Goal: Task Accomplishment & Management: Use online tool/utility

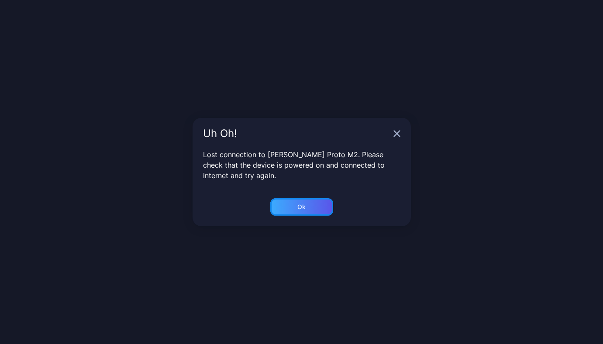
click at [305, 204] on div "Ok" at bounding box center [301, 206] width 8 height 7
click at [396, 132] on icon "button" at bounding box center [396, 133] width 7 height 7
click at [310, 215] on div "Ok" at bounding box center [301, 206] width 63 height 17
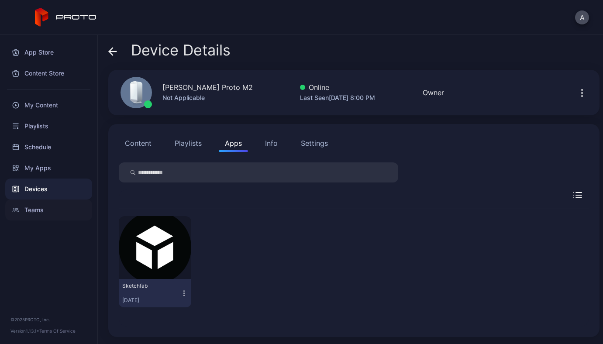
click at [40, 213] on div "Teams" at bounding box center [48, 209] width 87 height 21
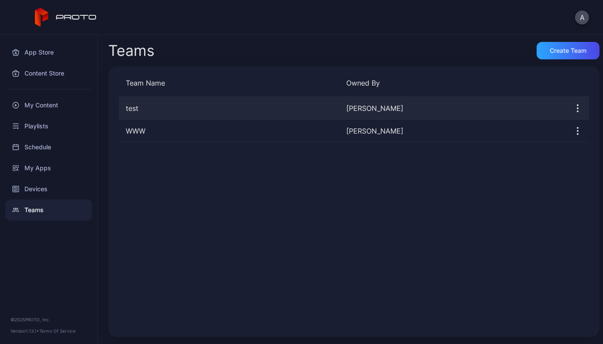
click at [235, 110] on div "test" at bounding box center [229, 108] width 220 height 10
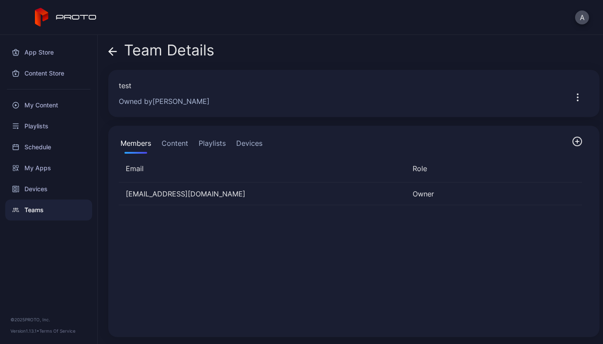
click at [572, 93] on icon "button" at bounding box center [577, 97] width 10 height 10
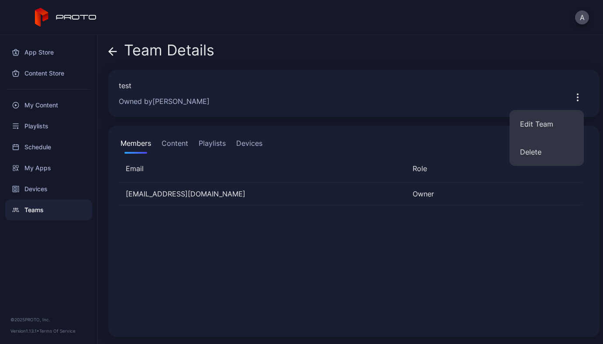
drag, startPoint x: 552, startPoint y: 121, endPoint x: 460, endPoint y: 210, distance: 128.4
click at [460, 210] on div "Team Details test Owned by [PERSON_NAME] Members Content Playlists Devices Emai…" at bounding box center [350, 189] width 505 height 309
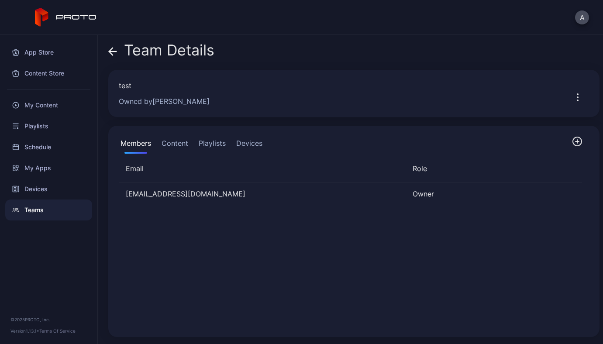
click at [460, 210] on div "[EMAIL_ADDRESS][DOMAIN_NAME] Owner" at bounding box center [350, 254] width 477 height 158
click at [573, 140] on icon "button" at bounding box center [577, 141] width 9 height 9
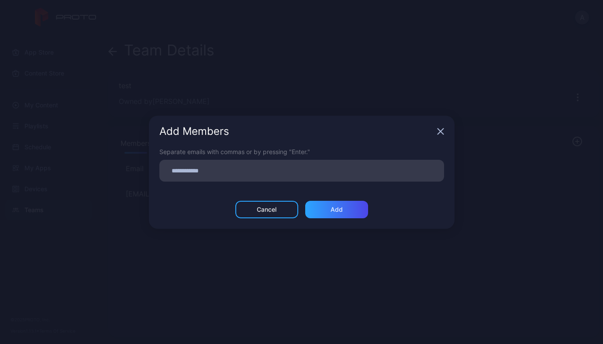
click at [227, 174] on input at bounding box center [302, 170] width 274 height 11
paste input
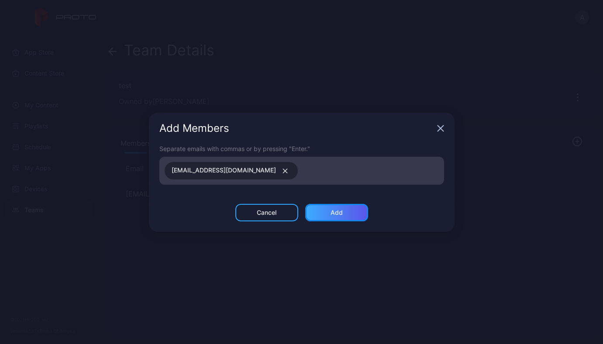
click at [331, 214] on div "Add" at bounding box center [336, 212] width 12 height 7
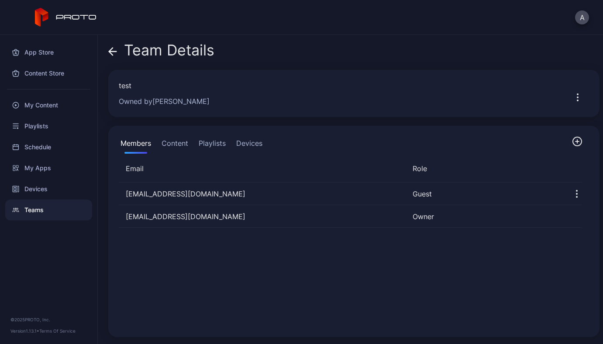
click at [587, 7] on div "A" at bounding box center [301, 17] width 603 height 35
click at [587, 14] on button "A" at bounding box center [582, 17] width 14 height 14
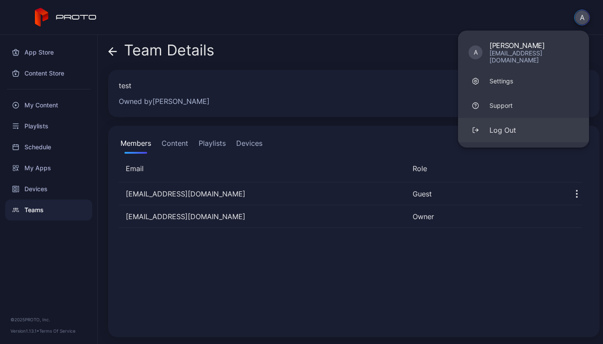
click at [517, 127] on button "Log Out" at bounding box center [523, 130] width 131 height 24
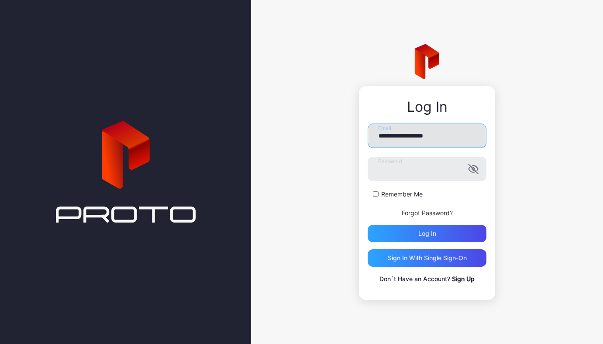
click at [457, 137] on input "**********" at bounding box center [426, 136] width 119 height 24
paste input "**"
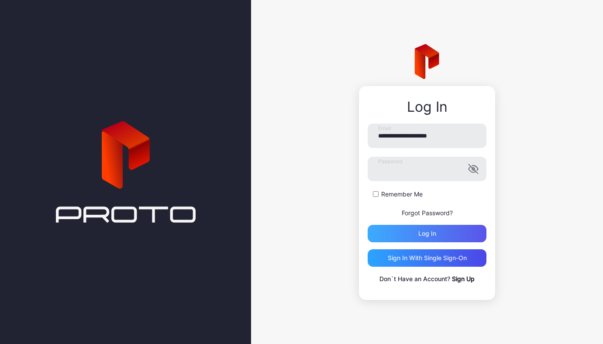
type input "**********"
click at [444, 231] on div "Log in" at bounding box center [426, 233] width 119 height 17
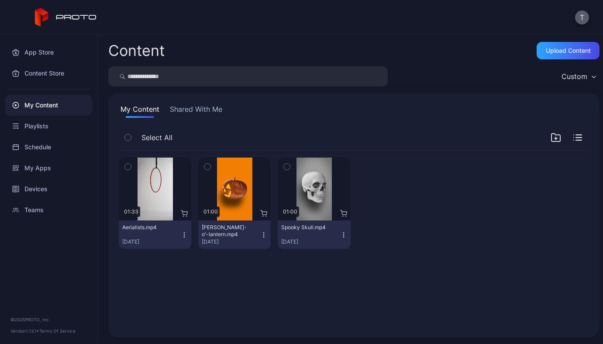
click at [586, 17] on button "T" at bounding box center [582, 17] width 14 height 14
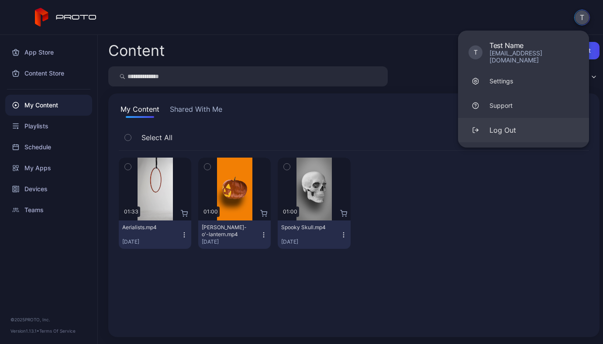
click at [511, 133] on button "Log Out" at bounding box center [523, 130] width 131 height 24
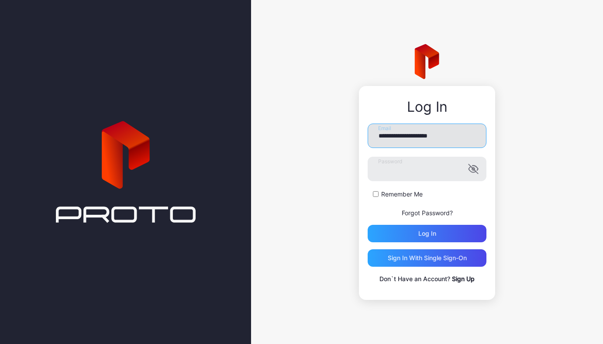
click at [417, 134] on input "**********" at bounding box center [426, 136] width 119 height 24
type input "**********"
click at [367, 225] on button "Log in" at bounding box center [426, 233] width 119 height 17
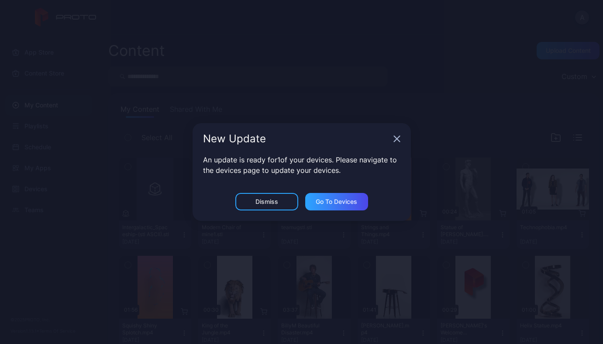
click at [396, 139] on icon "button" at bounding box center [397, 139] width 6 height 6
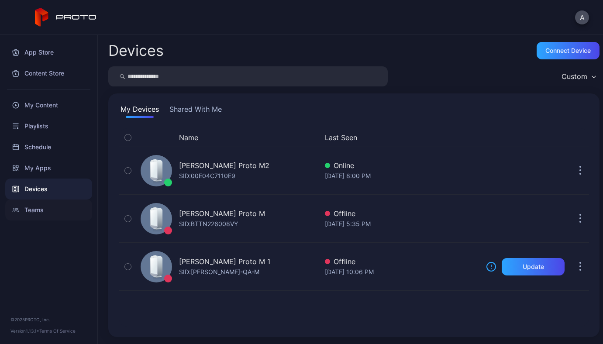
click at [34, 207] on div "Teams" at bounding box center [48, 209] width 87 height 21
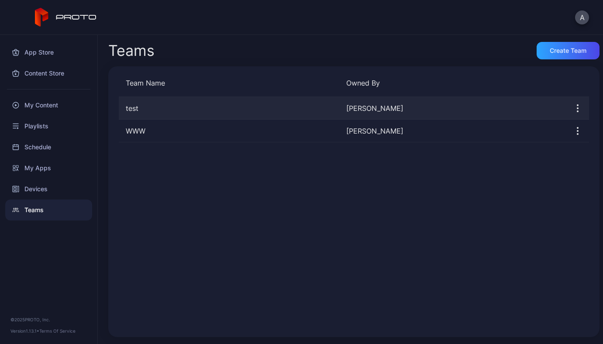
click at [335, 118] on div "test [PERSON_NAME]" at bounding box center [354, 108] width 470 height 23
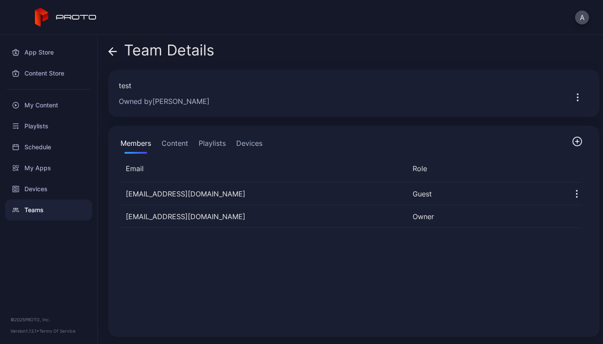
click at [250, 147] on button "Devices" at bounding box center [249, 144] width 30 height 17
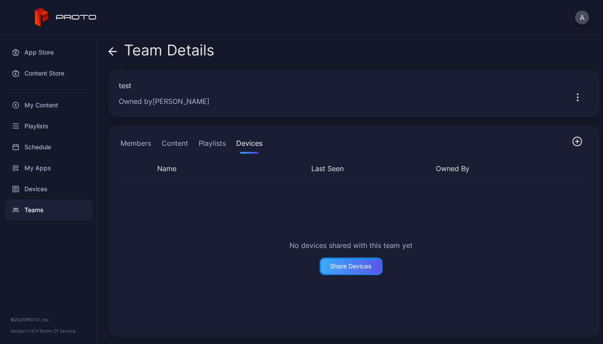
click at [336, 264] on div "Share Devices" at bounding box center [350, 266] width 41 height 7
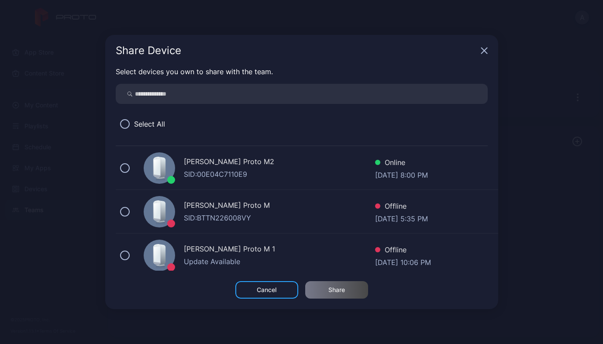
click at [187, 170] on div "SID: 00E04C7110E9" at bounding box center [279, 174] width 191 height 10
click at [335, 295] on div "Share" at bounding box center [336, 289] width 63 height 17
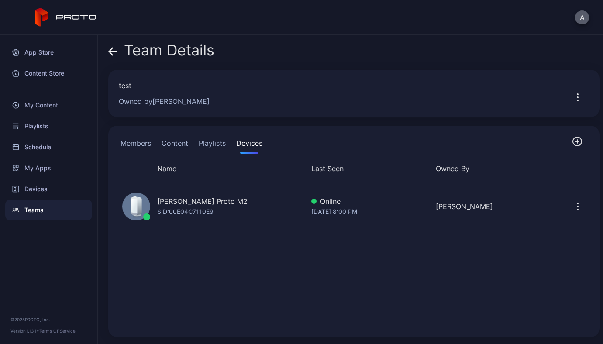
click at [579, 20] on button "A" at bounding box center [582, 17] width 14 height 14
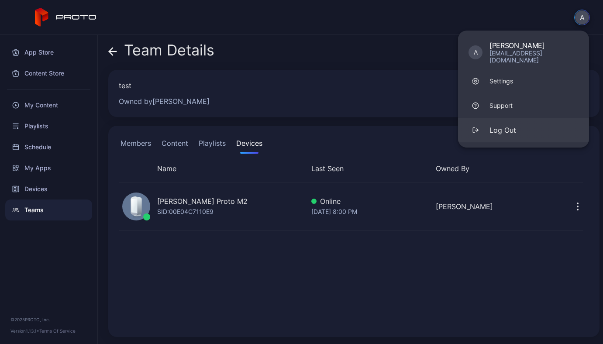
click at [523, 122] on button "Log Out" at bounding box center [523, 130] width 131 height 24
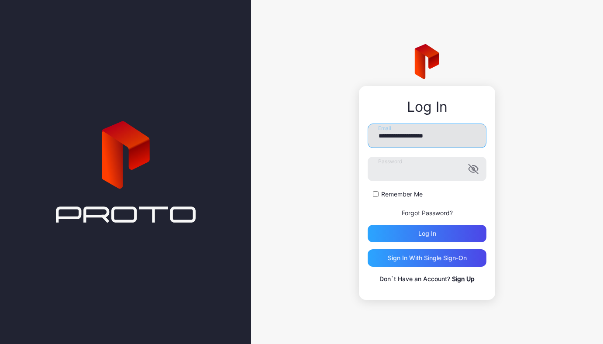
click at [446, 134] on input "**********" at bounding box center [426, 136] width 119 height 24
paste input "**"
type input "**********"
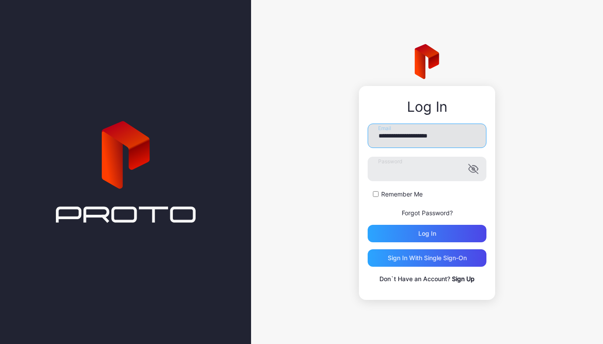
click at [367, 225] on button "Log in" at bounding box center [426, 233] width 119 height 17
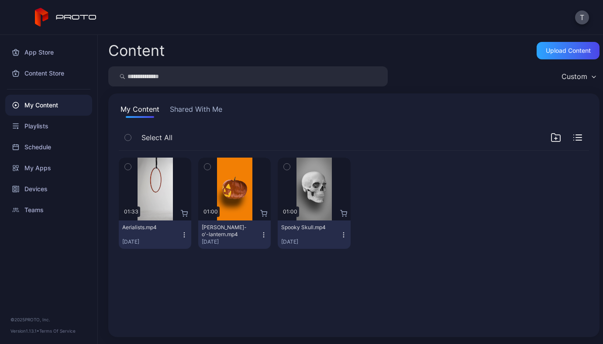
click at [129, 165] on icon "button" at bounding box center [128, 167] width 6 height 10
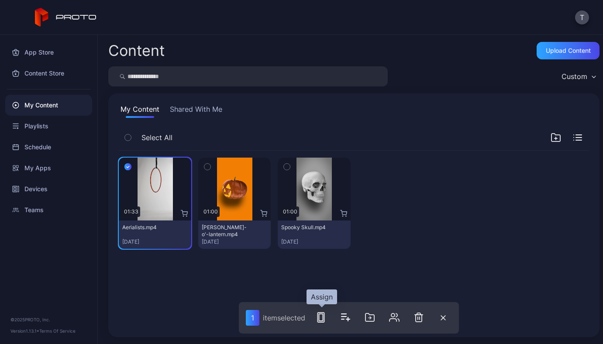
click at [323, 315] on rect "button" at bounding box center [321, 317] width 4 height 7
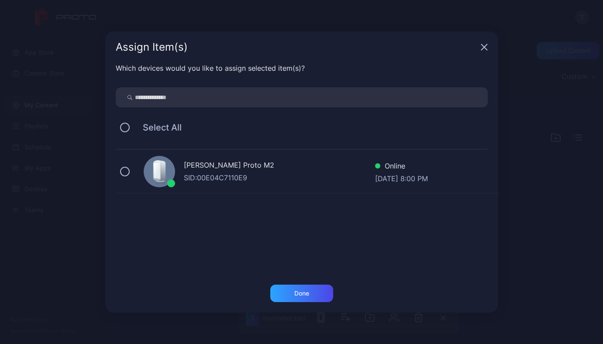
click at [231, 179] on div "SID: 00E04C7110E9" at bounding box center [279, 177] width 191 height 10
click at [311, 284] on div "Which devices would you like to assign selected item(s)? Select All [PERSON_NAM…" at bounding box center [301, 174] width 393 height 222
click at [308, 292] on div "Done" at bounding box center [301, 293] width 15 height 7
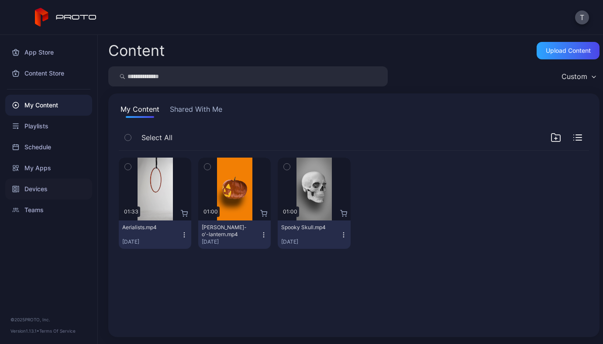
click at [36, 193] on div "Devices" at bounding box center [48, 189] width 87 height 21
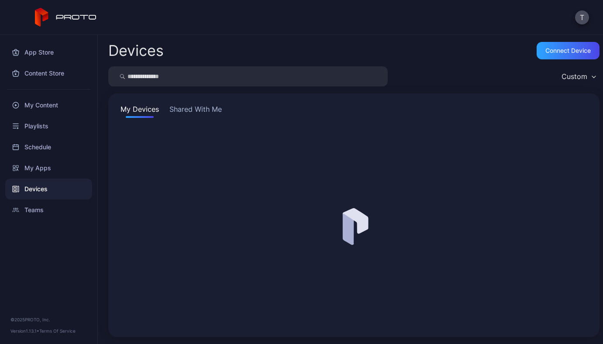
click at [203, 116] on button "Shared With Me" at bounding box center [196, 111] width 56 height 14
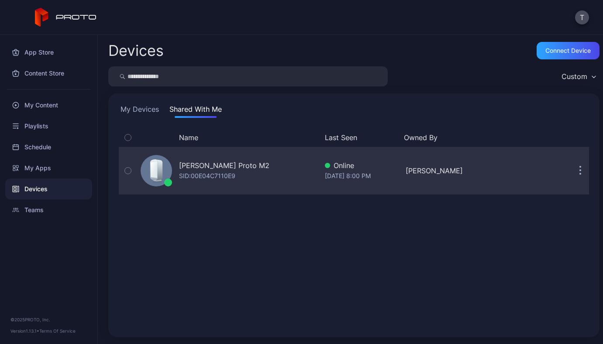
click at [263, 187] on div "[PERSON_NAME] Proto M2 SID: 00E04C7110E9" at bounding box center [227, 171] width 181 height 44
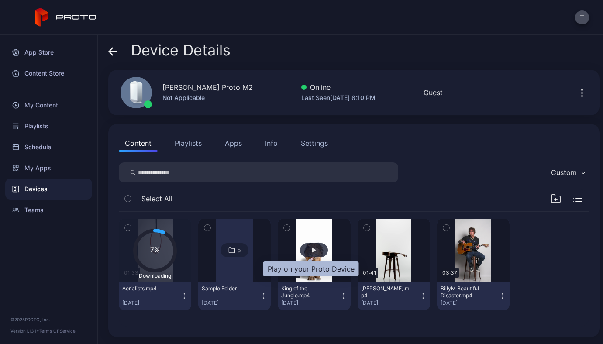
click at [312, 248] on div "button" at bounding box center [314, 249] width 4 height 5
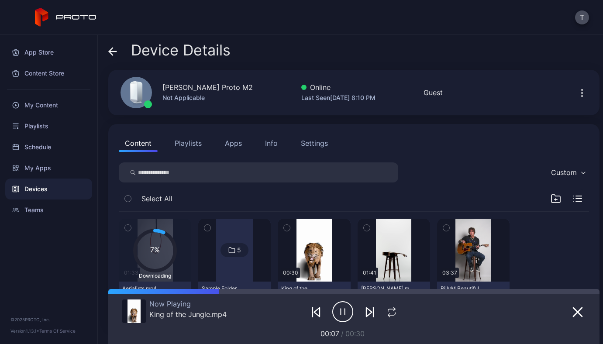
click at [321, 151] on button "Settings" at bounding box center [314, 142] width 39 height 17
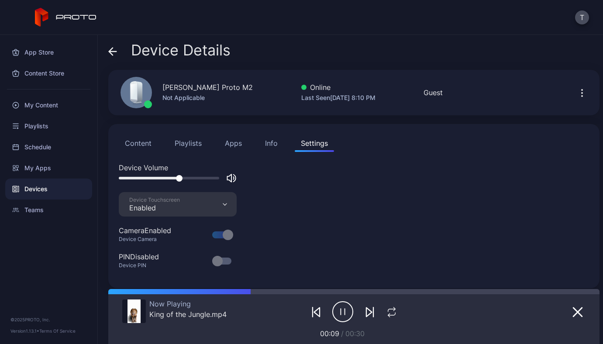
drag, startPoint x: 214, startPoint y: 178, endPoint x: 174, endPoint y: 179, distance: 39.7
click at [176, 179] on div at bounding box center [179, 178] width 7 height 7
drag, startPoint x: 174, startPoint y: 179, endPoint x: 253, endPoint y: 179, distance: 79.0
click at [253, 179] on div "Device Volume" at bounding box center [354, 177] width 470 height 30
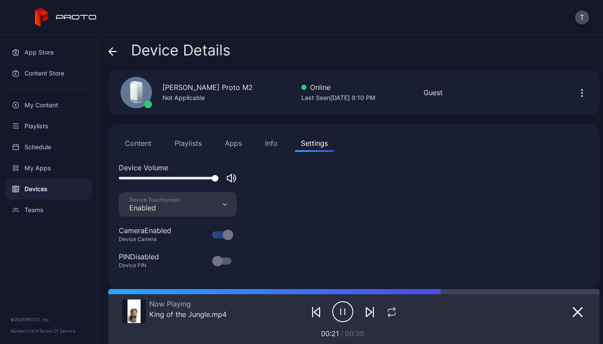
click at [133, 141] on button "Content" at bounding box center [138, 142] width 39 height 17
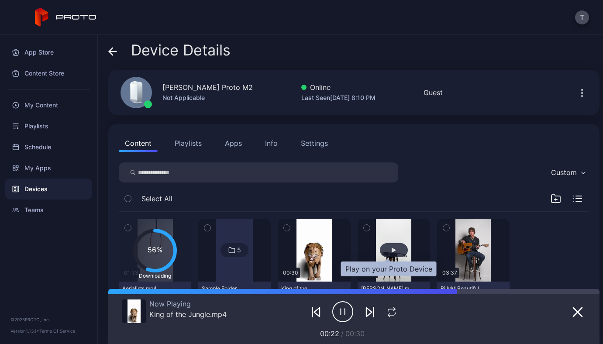
click at [384, 254] on div "button" at bounding box center [394, 250] width 28 height 14
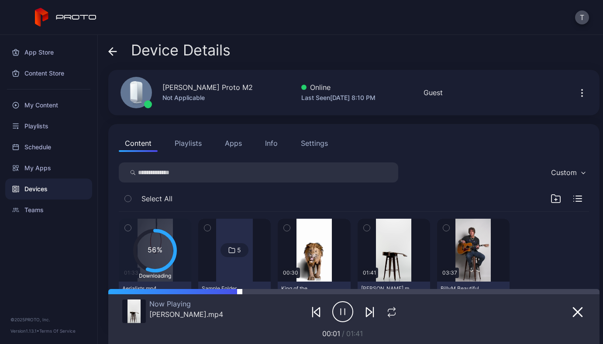
click at [243, 290] on div at bounding box center [420, 291] width 360 height 5
click at [577, 93] on icon "button" at bounding box center [582, 93] width 10 height 10
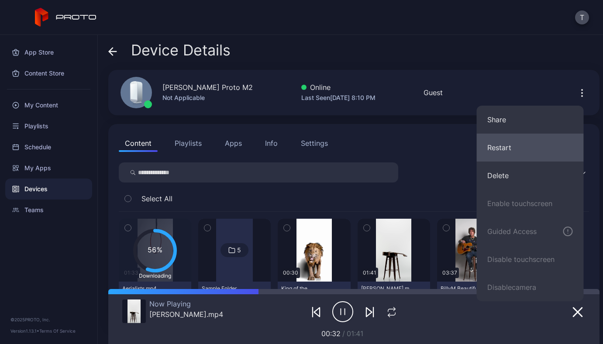
click at [512, 150] on button "Restart" at bounding box center [530, 148] width 107 height 28
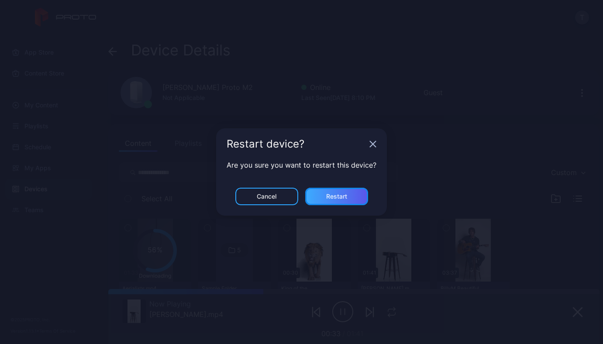
click at [348, 195] on div "Restart" at bounding box center [336, 196] width 63 height 17
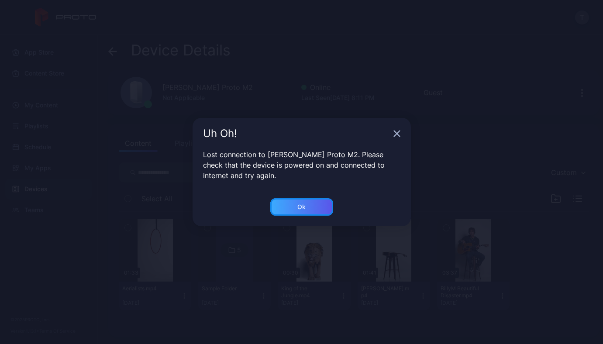
click at [325, 206] on div "Ok" at bounding box center [301, 206] width 63 height 17
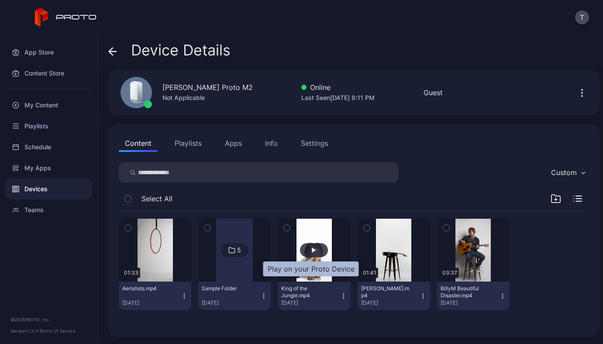
click at [306, 256] on div "button" at bounding box center [314, 250] width 28 height 14
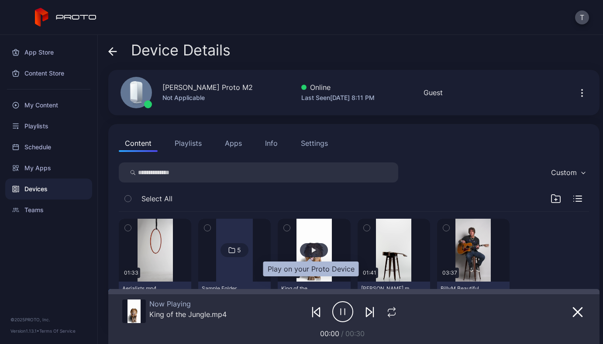
click at [306, 255] on div "button" at bounding box center [314, 250] width 28 height 14
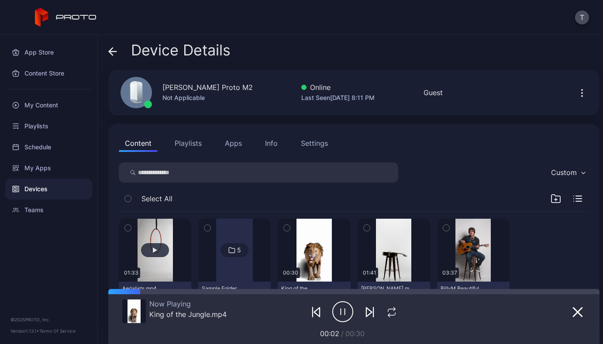
click at [167, 259] on button "button" at bounding box center [155, 250] width 72 height 63
click at [35, 206] on div "Teams" at bounding box center [48, 209] width 87 height 21
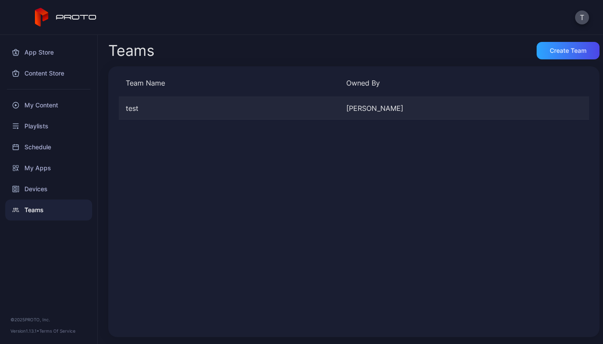
click at [524, 100] on div "test [PERSON_NAME]" at bounding box center [354, 108] width 470 height 23
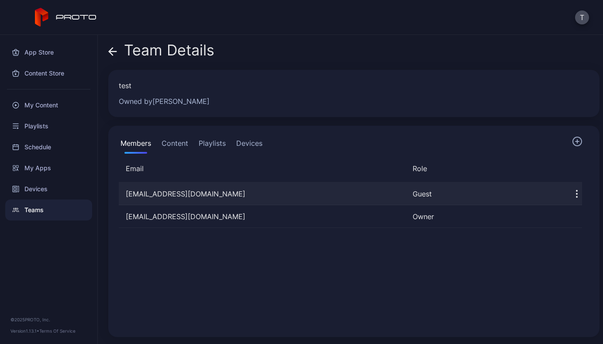
click at [571, 196] on icon "button" at bounding box center [576, 194] width 10 height 10
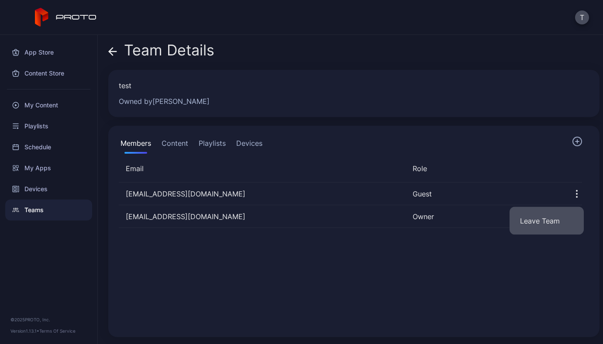
click at [545, 223] on button "Leave Team" at bounding box center [546, 221] width 74 height 28
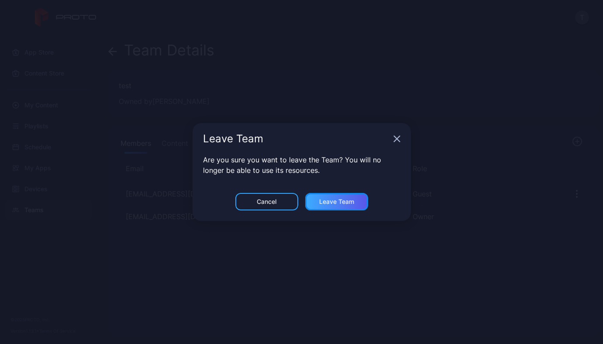
click at [330, 199] on div "Leave Team" at bounding box center [336, 201] width 35 height 7
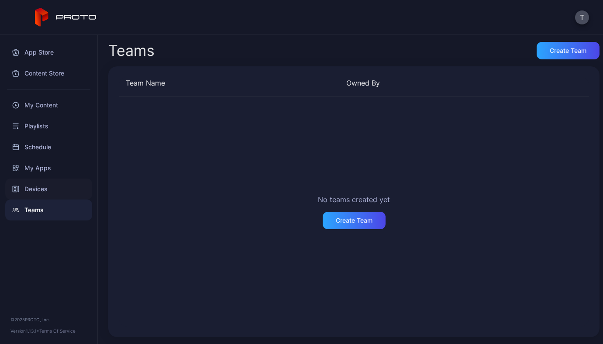
click at [26, 185] on div "Devices" at bounding box center [48, 189] width 87 height 21
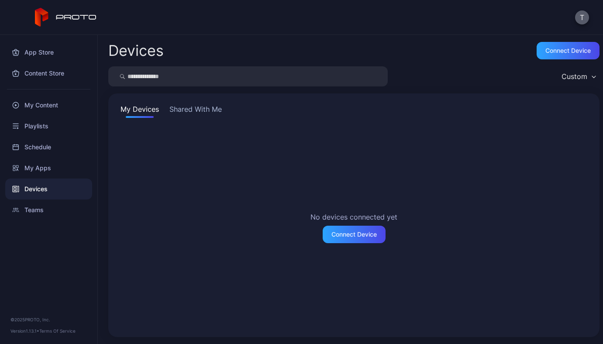
click at [580, 15] on button "T" at bounding box center [582, 17] width 14 height 14
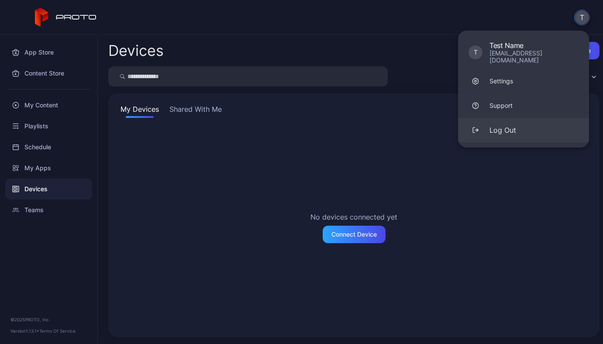
click at [518, 126] on button "Log Out" at bounding box center [523, 130] width 131 height 24
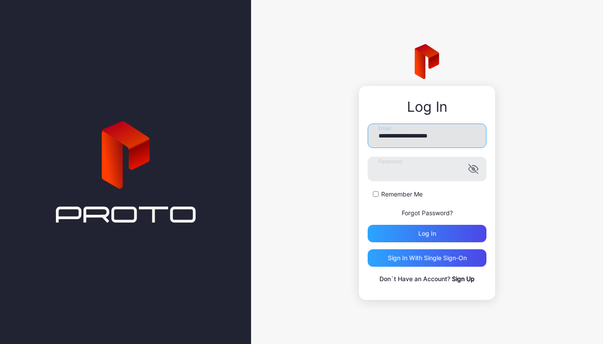
click at [416, 132] on input "**********" at bounding box center [426, 136] width 119 height 24
type input "**********"
click at [367, 225] on button "Log in" at bounding box center [426, 233] width 119 height 17
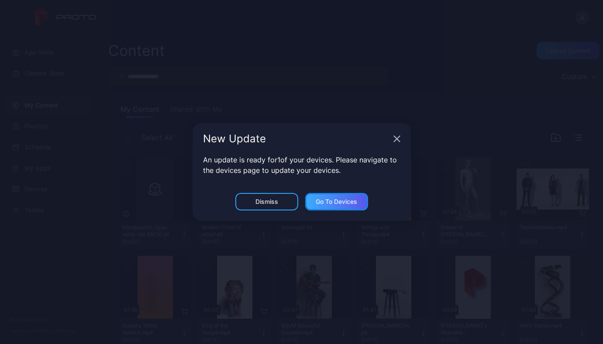
click at [330, 209] on div "Go to devices" at bounding box center [336, 201] width 63 height 17
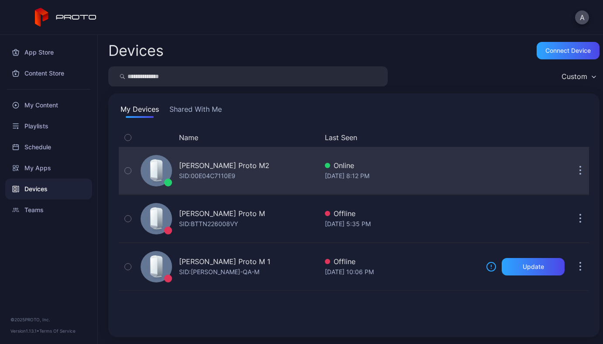
click at [260, 167] on div "[PERSON_NAME] Proto M2" at bounding box center [224, 165] width 90 height 10
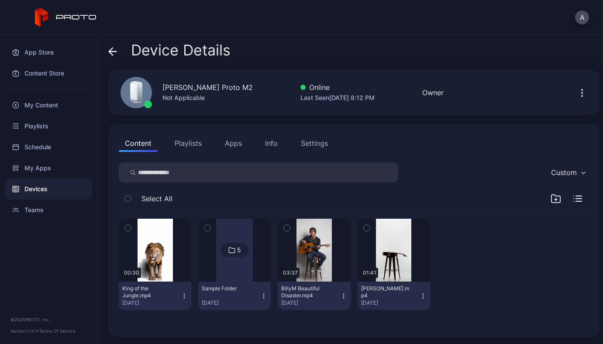
click at [577, 91] on icon "button" at bounding box center [582, 93] width 10 height 10
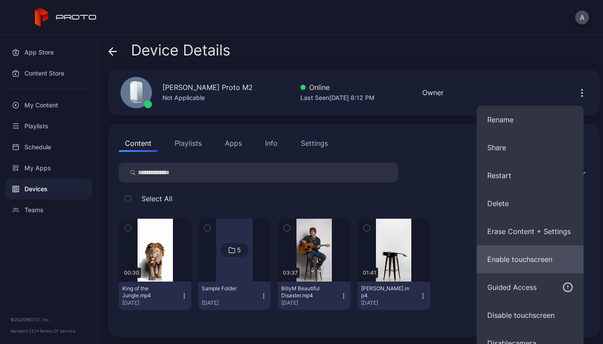
scroll to position [13, 0]
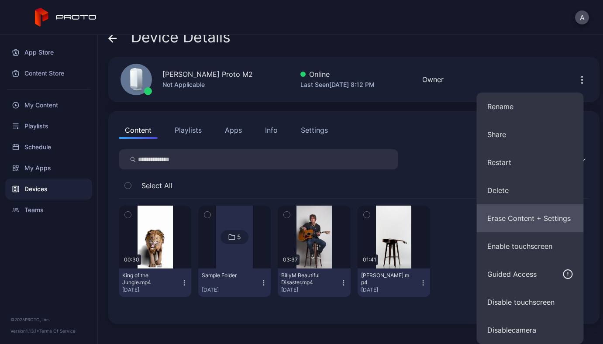
click at [532, 218] on button "Erase Content + Settings" at bounding box center [530, 218] width 107 height 28
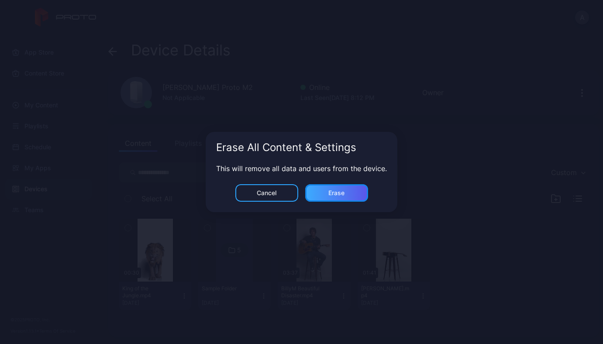
click at [358, 192] on div "Erase" at bounding box center [336, 192] width 63 height 17
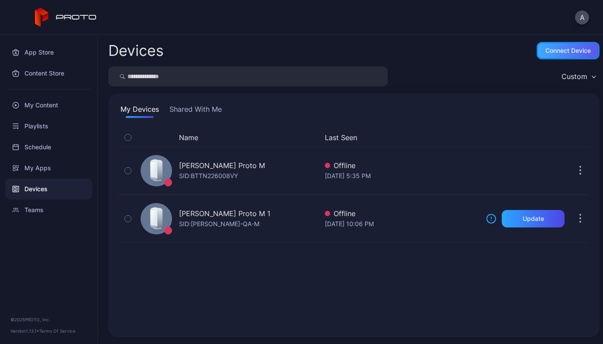
click at [545, 53] on div "Connect device" at bounding box center [567, 50] width 45 height 7
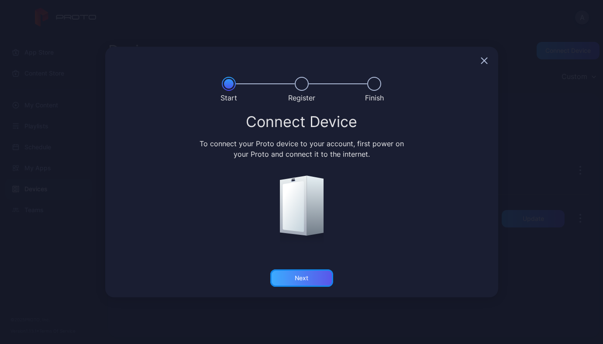
click at [292, 270] on div "Next" at bounding box center [301, 277] width 63 height 17
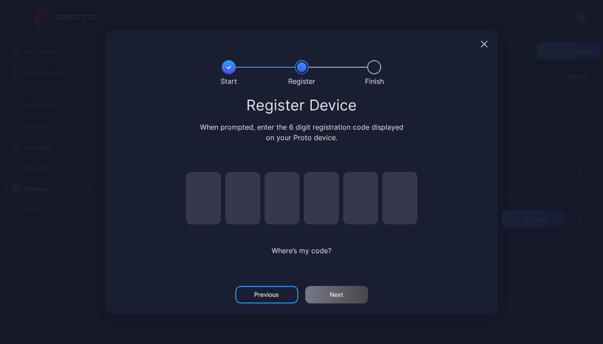
click at [202, 191] on input "pin code 1 of 6" at bounding box center [203, 198] width 35 height 52
type input "*"
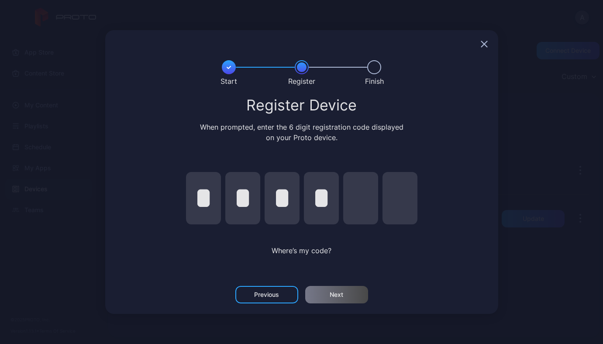
type input "*"
click at [344, 294] on div "Next" at bounding box center [336, 294] width 63 height 17
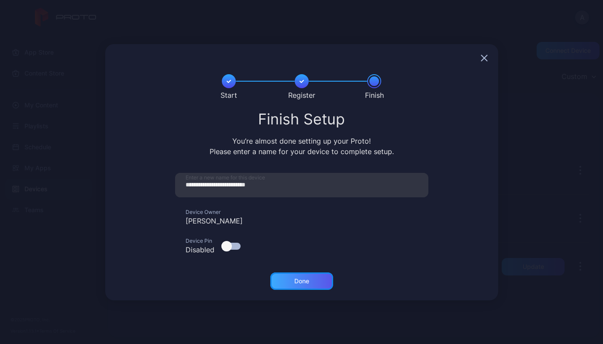
click at [319, 281] on div "Done" at bounding box center [301, 280] width 63 height 17
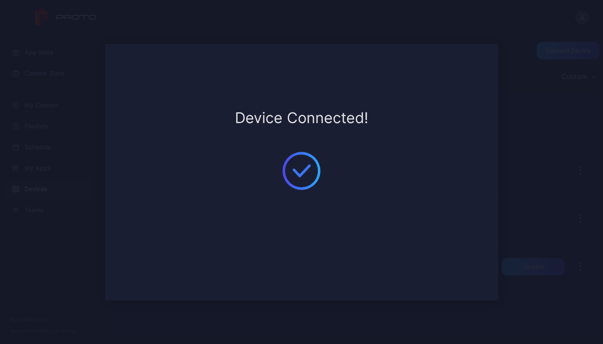
click at [32, 125] on div "**********" at bounding box center [301, 172] width 603 height 344
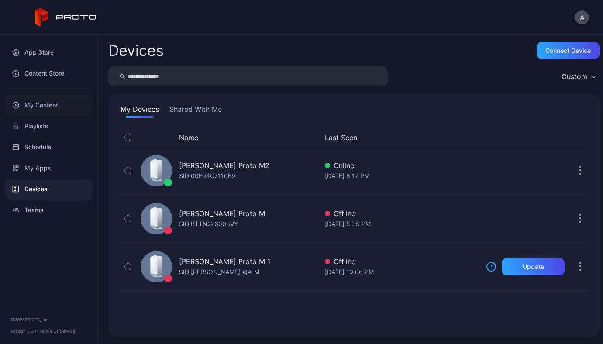
click at [34, 107] on div "My Content" at bounding box center [48, 105] width 87 height 21
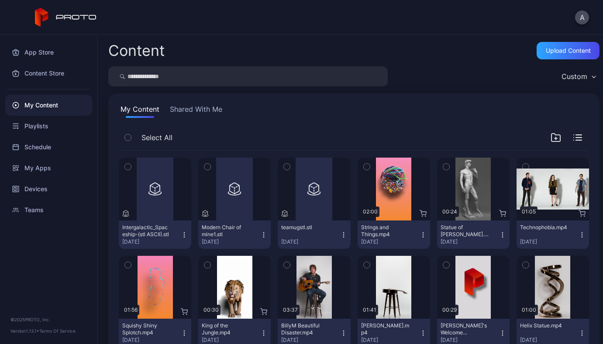
click at [285, 264] on icon "button" at bounding box center [287, 265] width 6 height 10
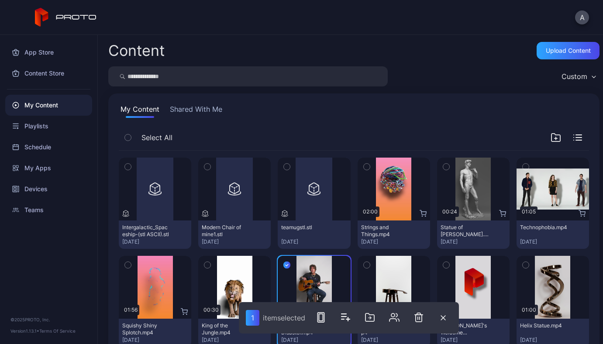
click at [364, 264] on icon "button" at bounding box center [367, 265] width 6 height 10
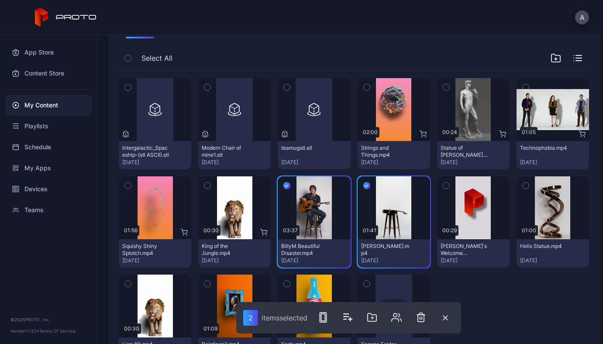
scroll to position [126, 0]
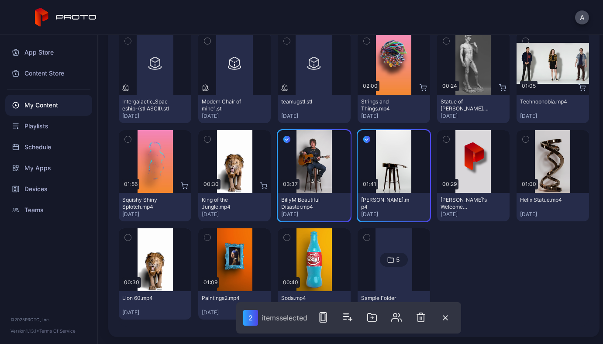
click at [364, 237] on icon "button" at bounding box center [367, 238] width 6 height 10
click at [322, 318] on rect "button" at bounding box center [323, 317] width 4 height 7
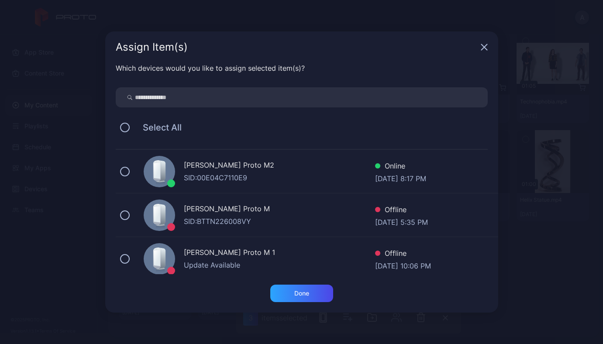
click at [218, 164] on div "[PERSON_NAME] Proto M2" at bounding box center [279, 166] width 191 height 13
click at [296, 299] on div "Done" at bounding box center [301, 293] width 63 height 17
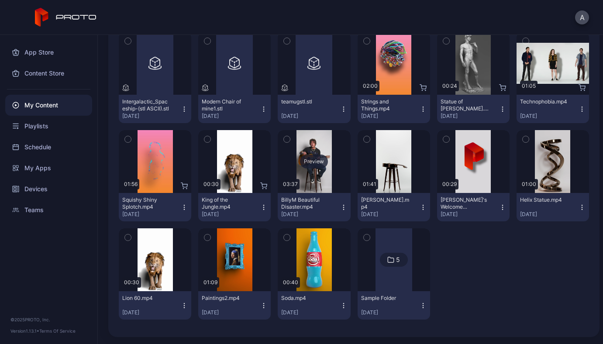
scroll to position [0, 0]
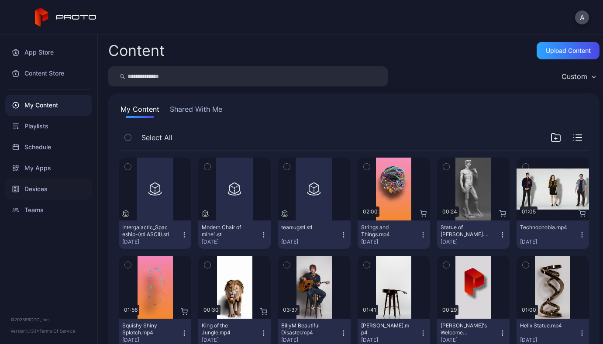
click at [28, 185] on div "Devices" at bounding box center [48, 189] width 87 height 21
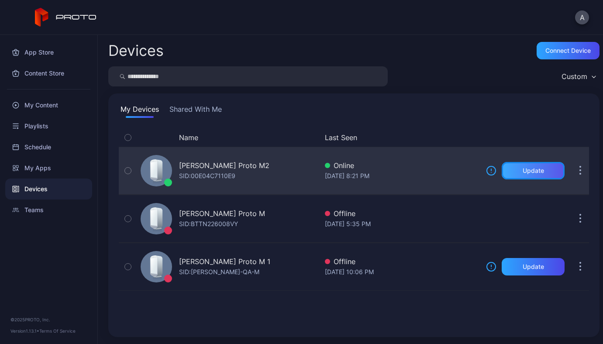
click at [536, 168] on div "Update" at bounding box center [532, 170] width 63 height 17
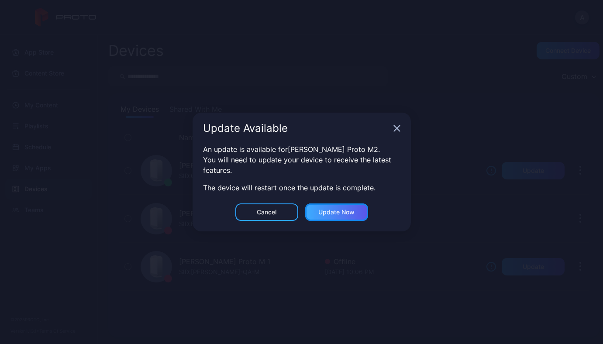
click at [326, 211] on div "Update now" at bounding box center [336, 212] width 36 height 7
